Goal: Transaction & Acquisition: Purchase product/service

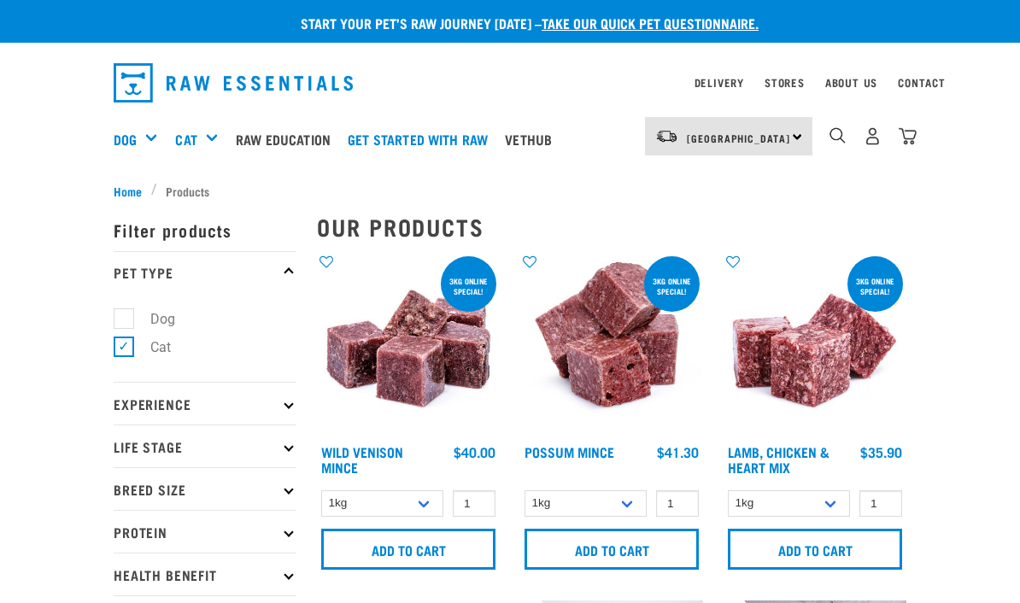
select select "926"
select select "456"
select select "249"
click at [865, 135] on img "dropdown navigation" at bounding box center [873, 136] width 18 height 18
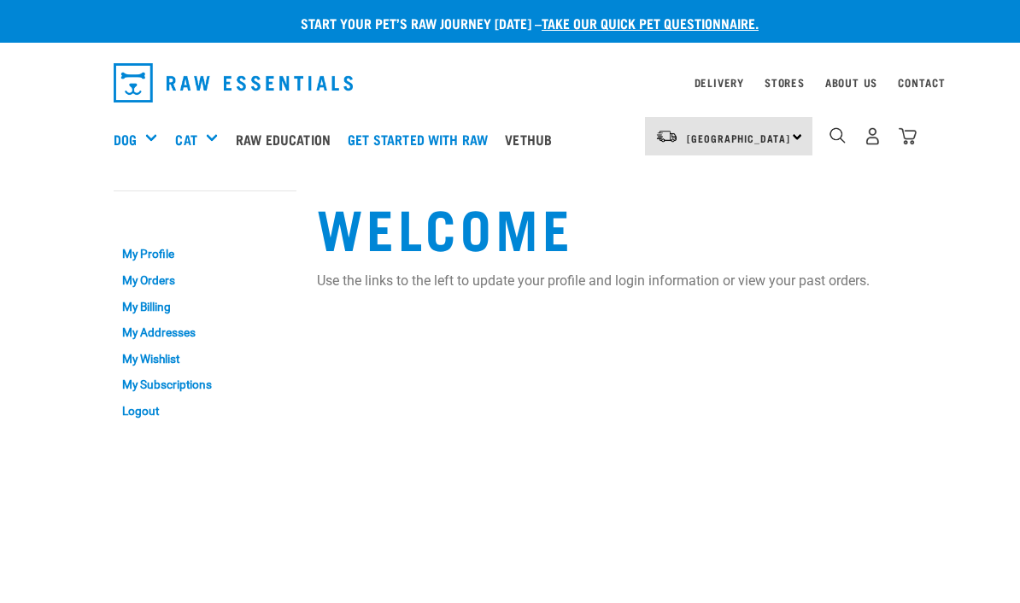
click at [912, 137] on img "dropdown navigation" at bounding box center [908, 136] width 18 height 18
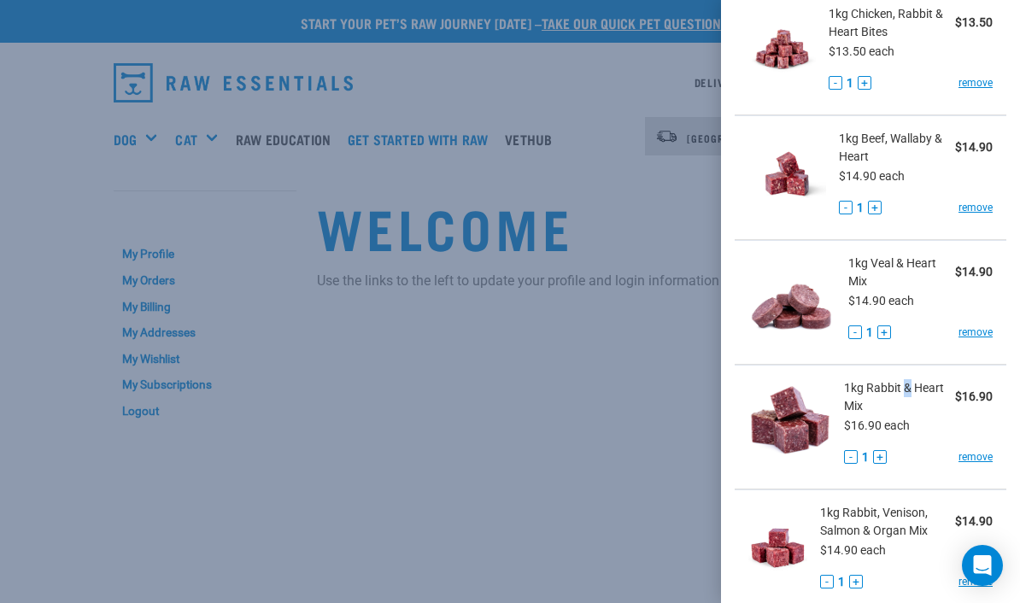
scroll to position [200, 0]
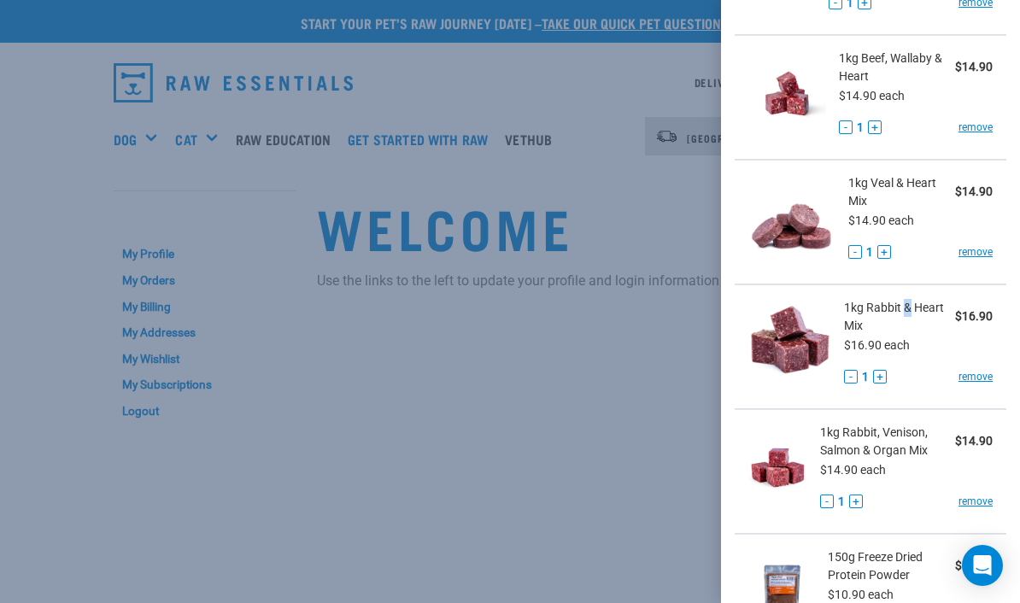
click at [863, 310] on span "1kg Rabbit & Heart Mix" at bounding box center [899, 317] width 111 height 36
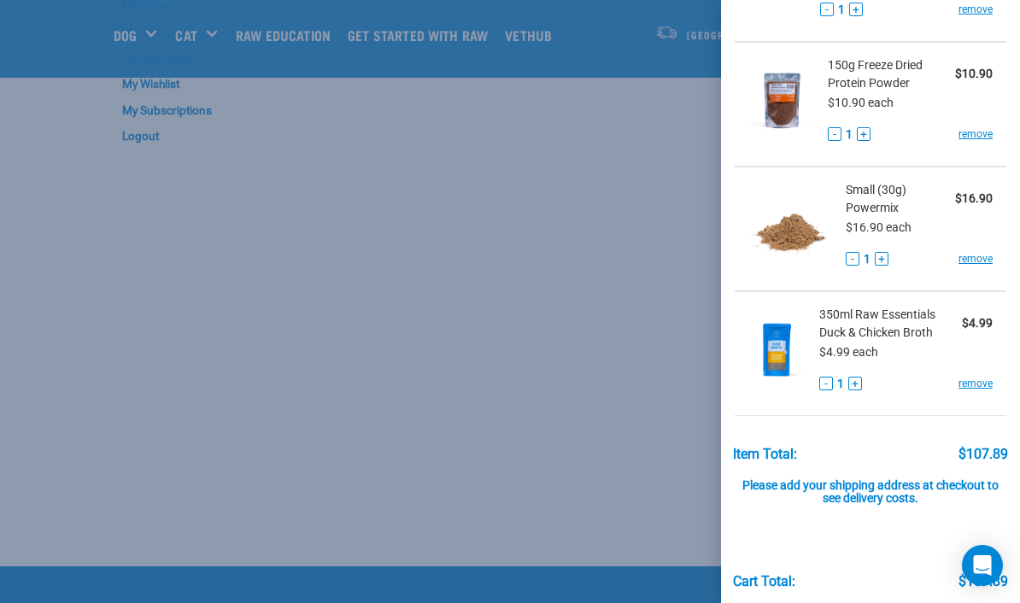
scroll to position [143, 0]
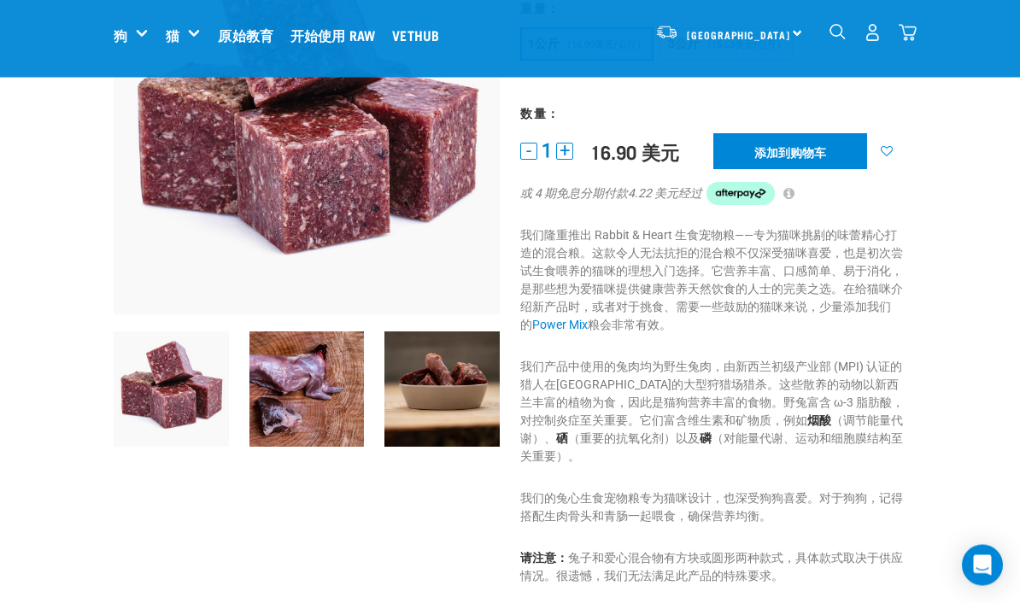
scroll to position [538, 0]
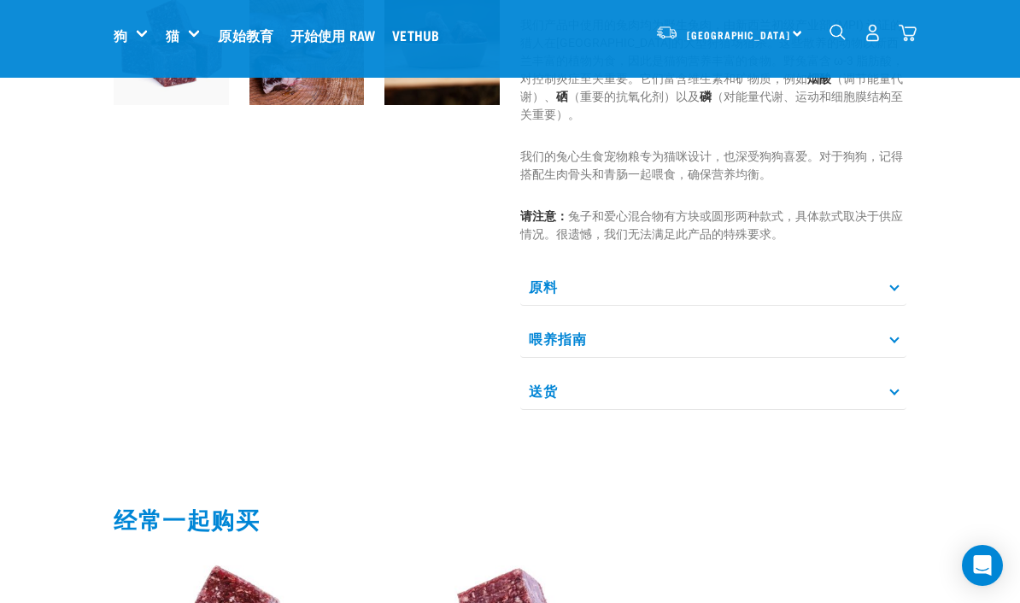
click at [885, 355] on p "喂养指南" at bounding box center [713, 339] width 386 height 38
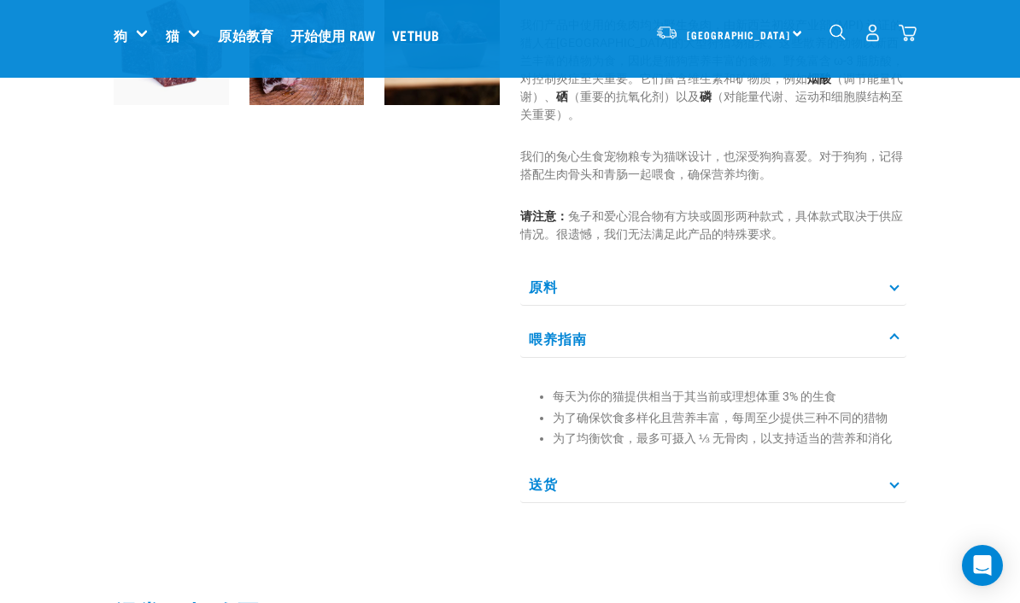
click at [893, 280] on p "原料" at bounding box center [713, 286] width 386 height 38
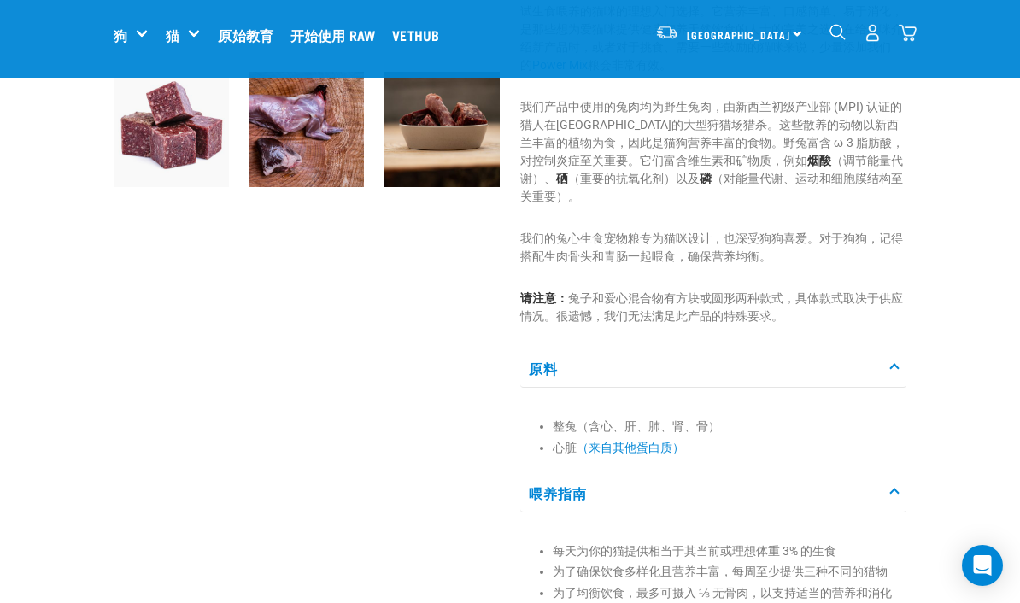
scroll to position [327, 0]
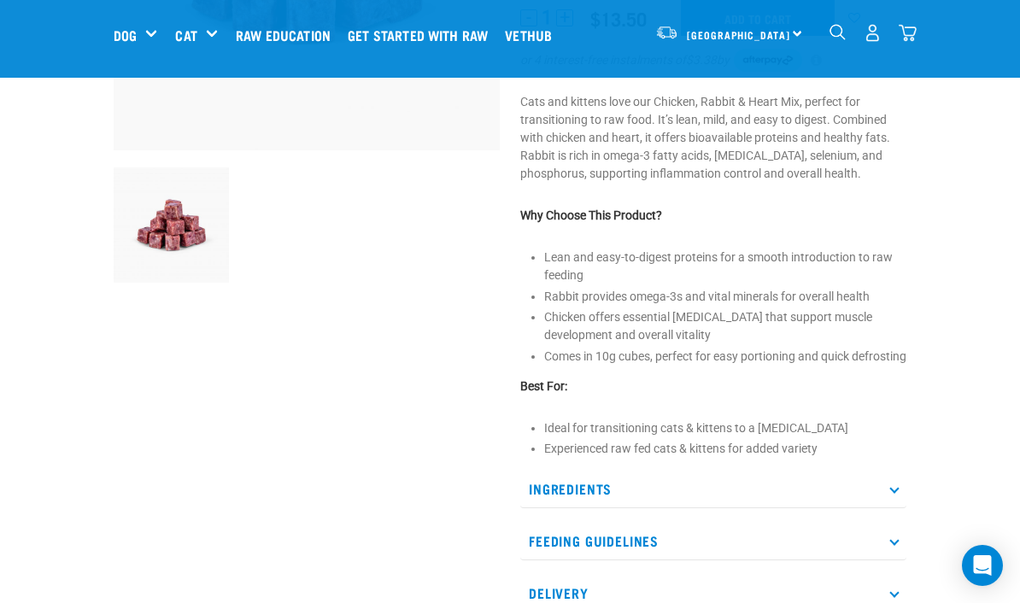
scroll to position [361, 0]
click at [894, 507] on p "Ingredients" at bounding box center [713, 488] width 386 height 38
